Goal: Find specific page/section: Find specific page/section

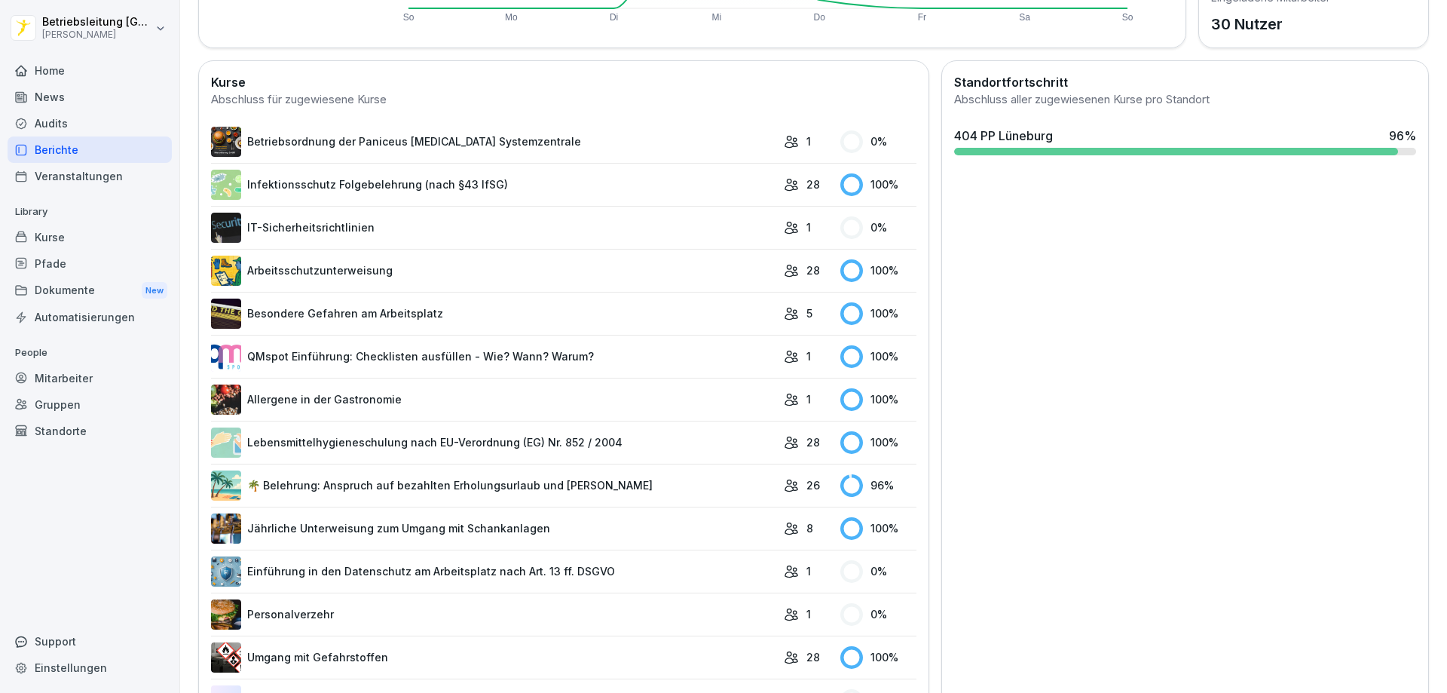
scroll to position [452, 0]
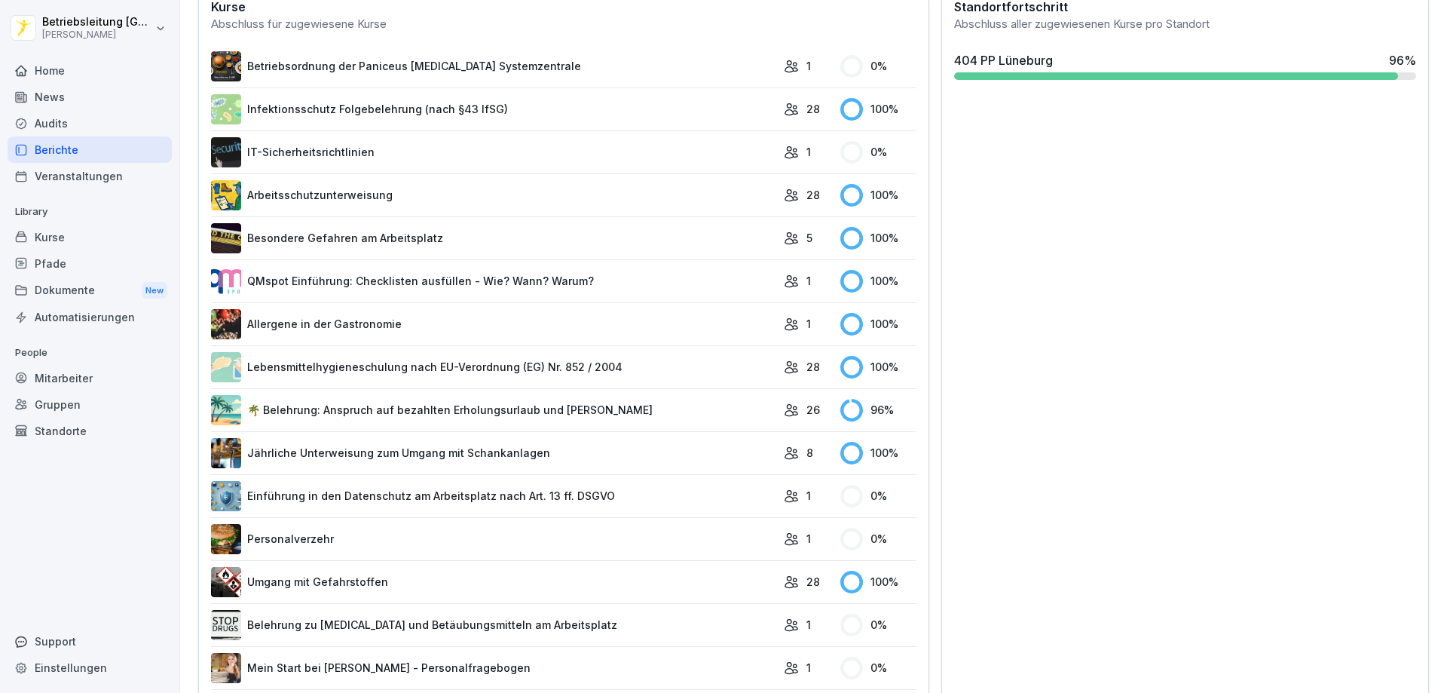
click at [668, 400] on link "🌴 Belehrung: Anspruch auf bezahlten Erholungsurlaub und [PERSON_NAME]" at bounding box center [493, 410] width 565 height 30
